Goal: Find specific fact

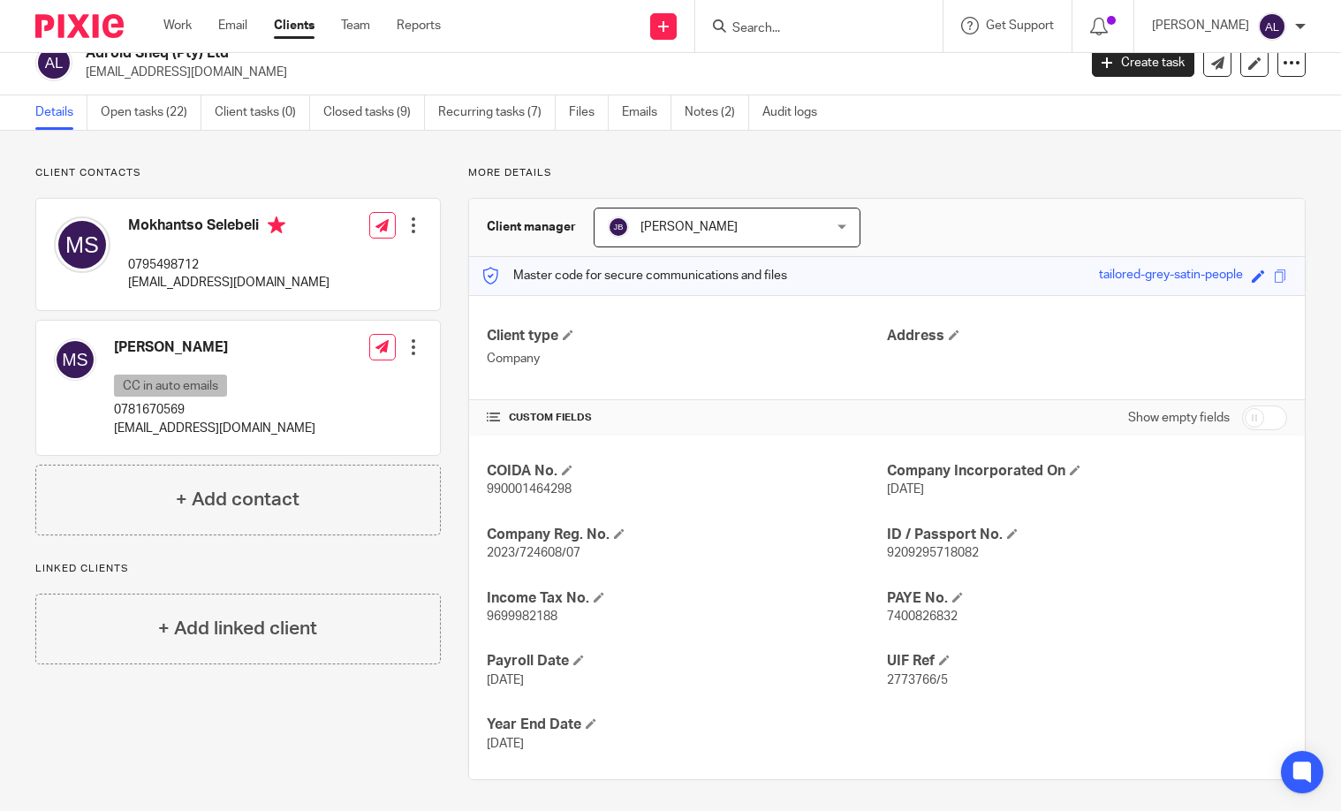
scroll to position [26, 0]
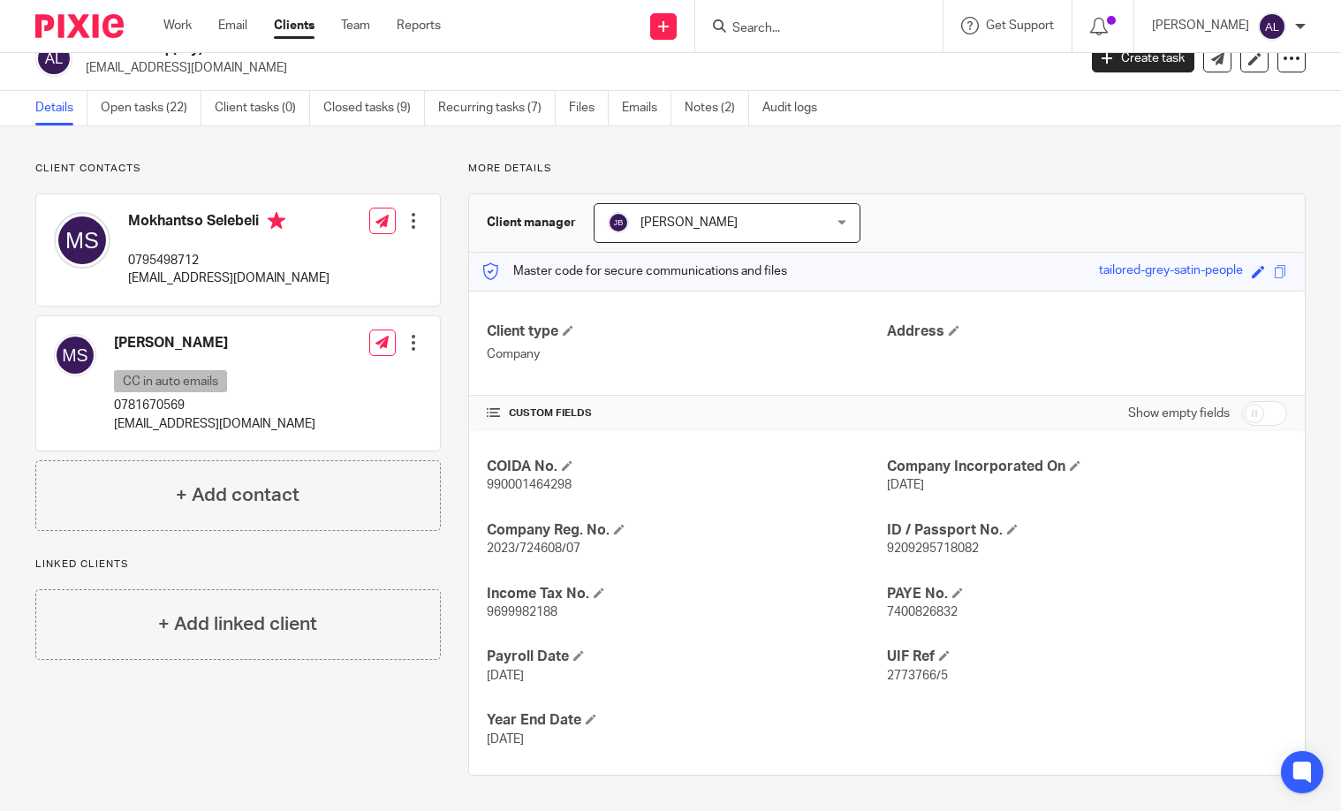
click at [178, 253] on p "0795498712" at bounding box center [228, 261] width 201 height 18
copy p "0795498712"
click at [913, 610] on span "7400826832" at bounding box center [922, 612] width 71 height 12
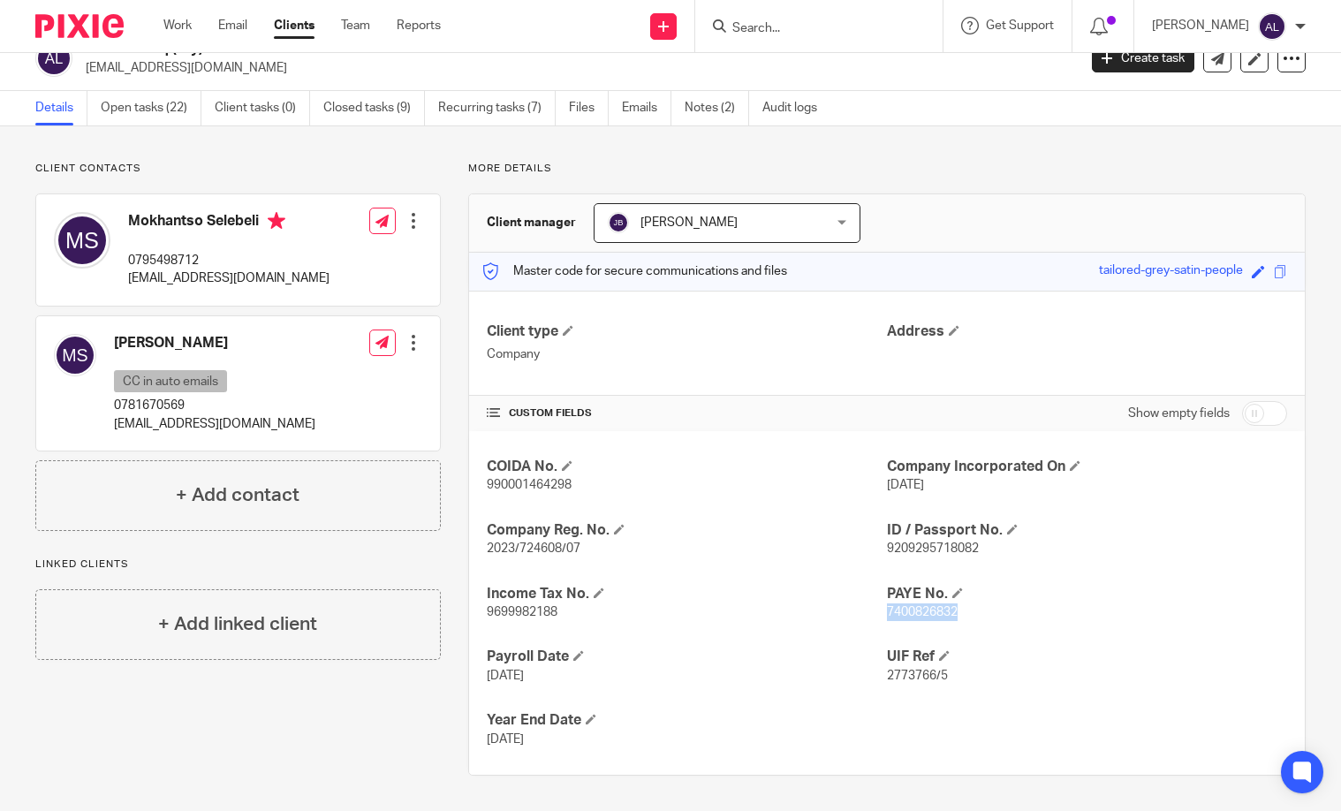
copy span "7400826832"
drag, startPoint x: 948, startPoint y: 672, endPoint x: 874, endPoint y: 672, distance: 73.3
click at [874, 672] on div "COIDA No. 990001464298 Company Incorporated On 4 May 2023 Company Reg. No. 2023…" at bounding box center [887, 603] width 836 height 344
click at [890, 670] on span "2773766/5" at bounding box center [917, 676] width 61 height 12
click at [900, 673] on span "2773766/5" at bounding box center [917, 676] width 61 height 12
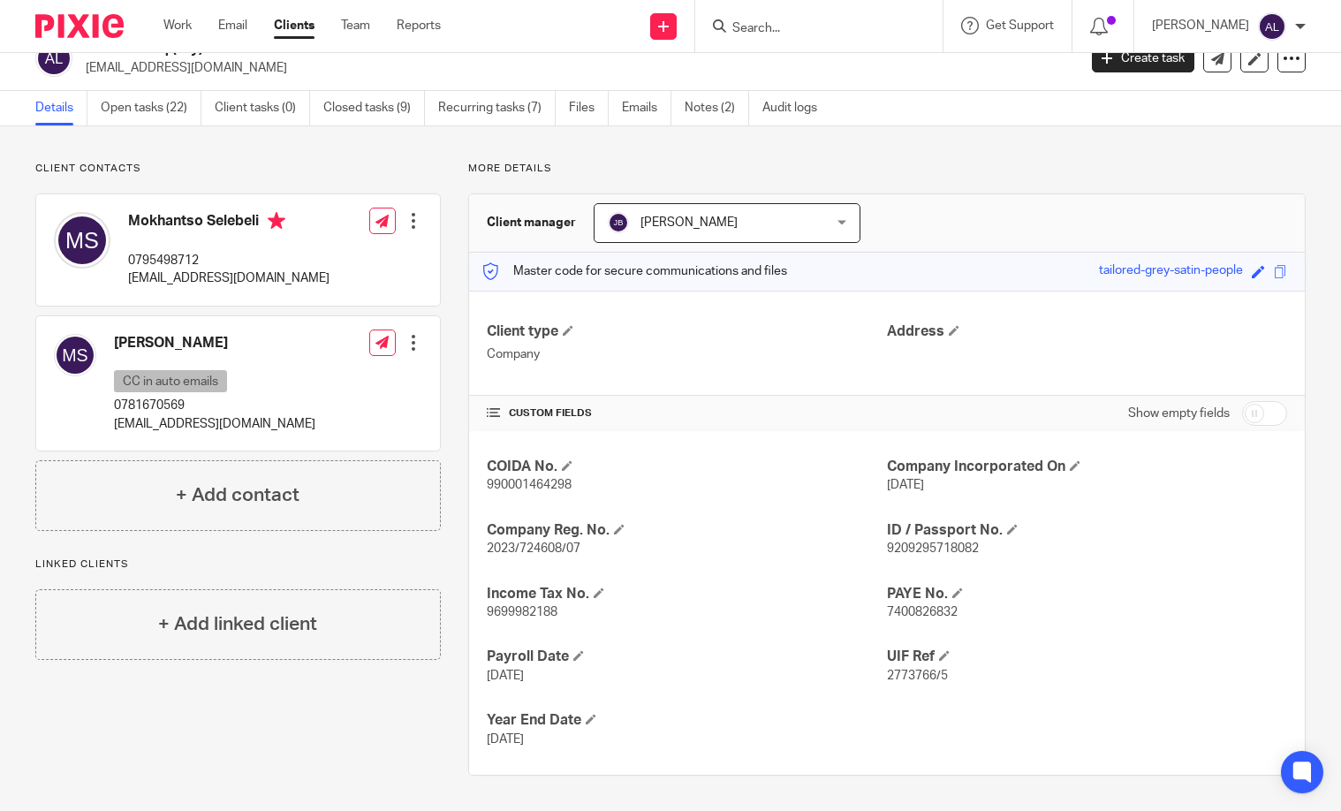
click at [925, 677] on span "2773766/5" at bounding box center [917, 676] width 61 height 12
click at [927, 677] on span "2773766/5" at bounding box center [917, 676] width 61 height 12
copy p "2773766/5"
click at [518, 481] on span "990001464298" at bounding box center [529, 485] width 85 height 12
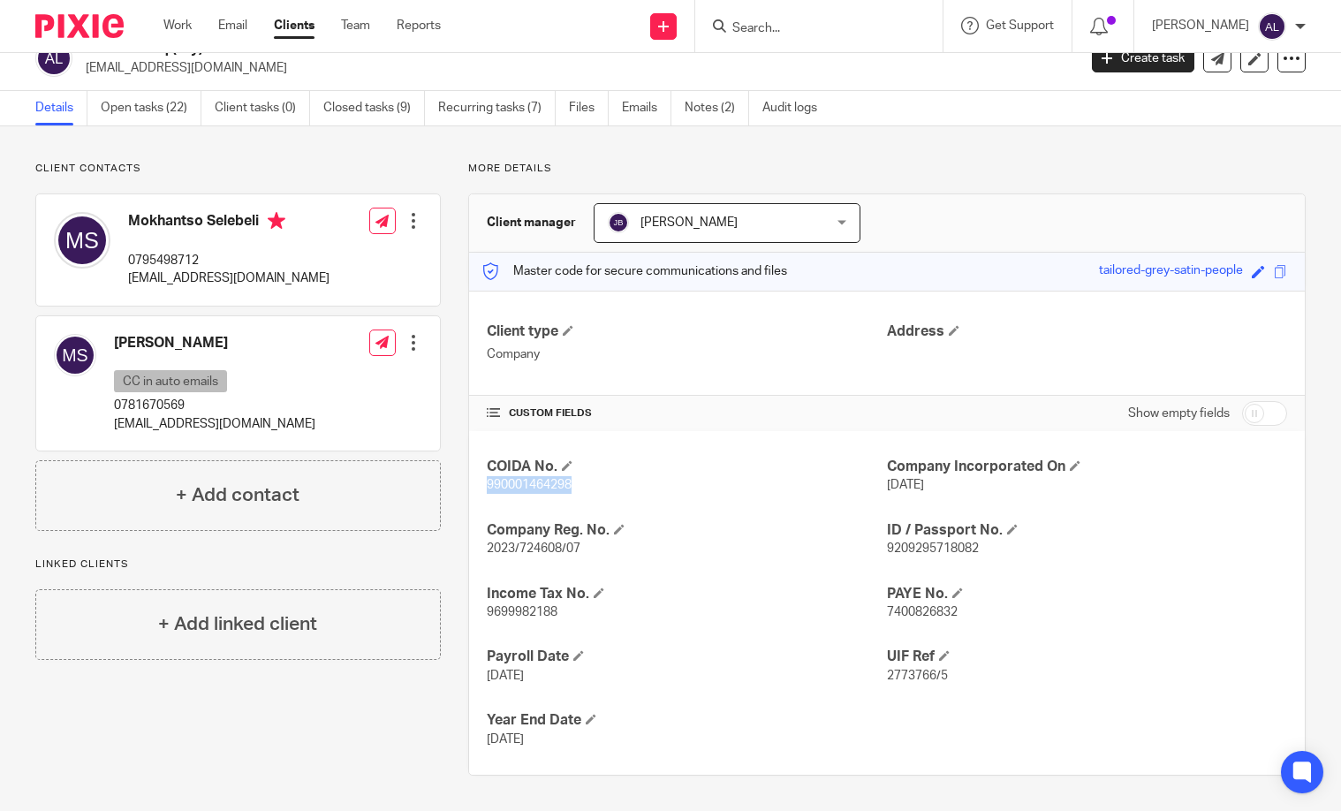
click at [518, 481] on span "990001464298" at bounding box center [529, 485] width 85 height 12
copy span "990001464298"
drag, startPoint x: 268, startPoint y: 280, endPoint x: 125, endPoint y: 275, distance: 143.2
click at [125, 275] on div "Mokhantso Selebeli 0795498712 khantso360@gmail.com" at bounding box center [192, 250] width 276 height 94
copy p "khantso360@gmail.com"
